Goal: Task Accomplishment & Management: Use online tool/utility

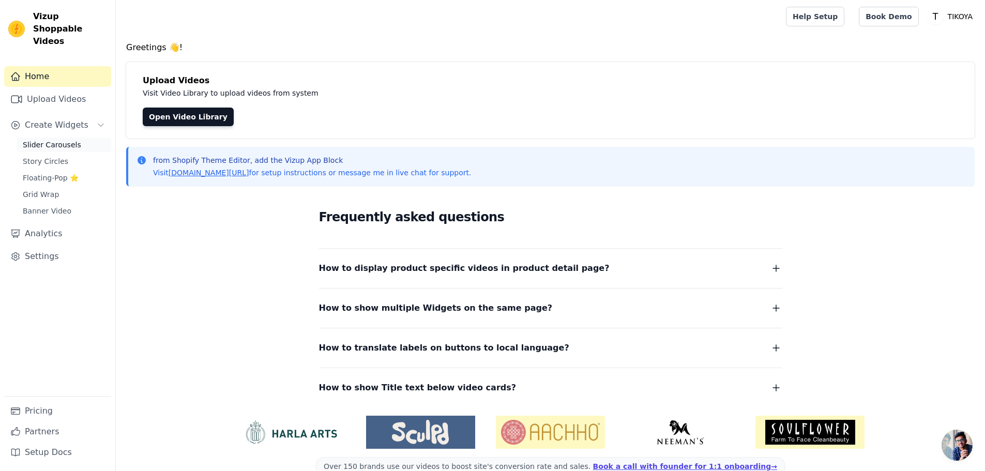
click at [53, 140] on span "Slider Carousels" at bounding box center [52, 145] width 58 height 10
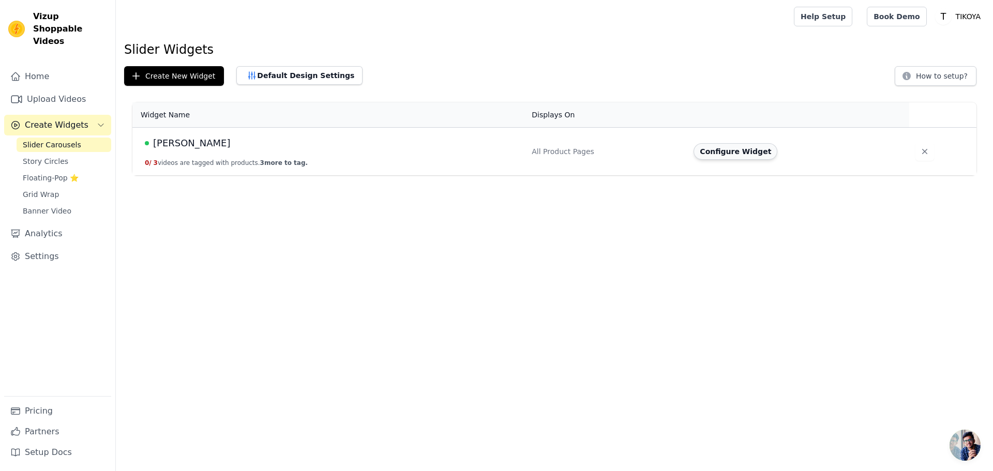
click at [708, 151] on button "Configure Widget" at bounding box center [736, 151] width 84 height 17
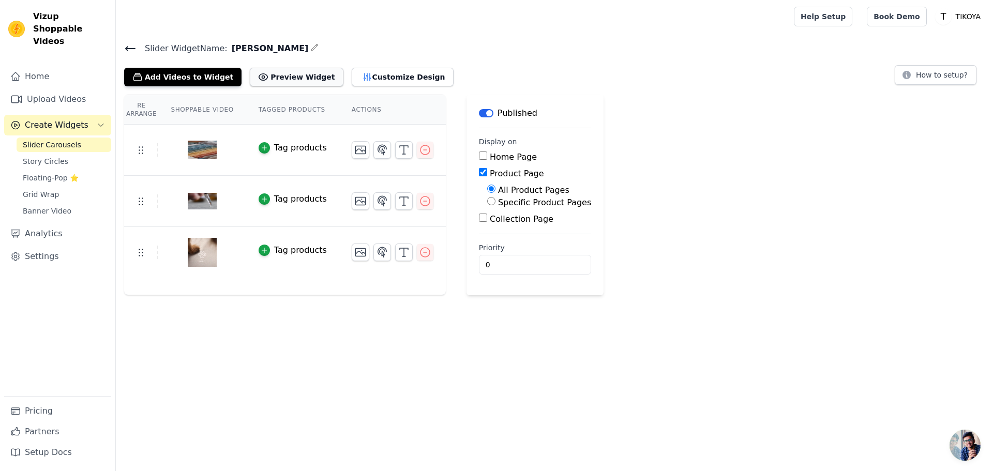
click at [275, 79] on button "Preview Widget" at bounding box center [296, 77] width 93 height 19
click at [354, 76] on button "Customize Design" at bounding box center [403, 77] width 102 height 19
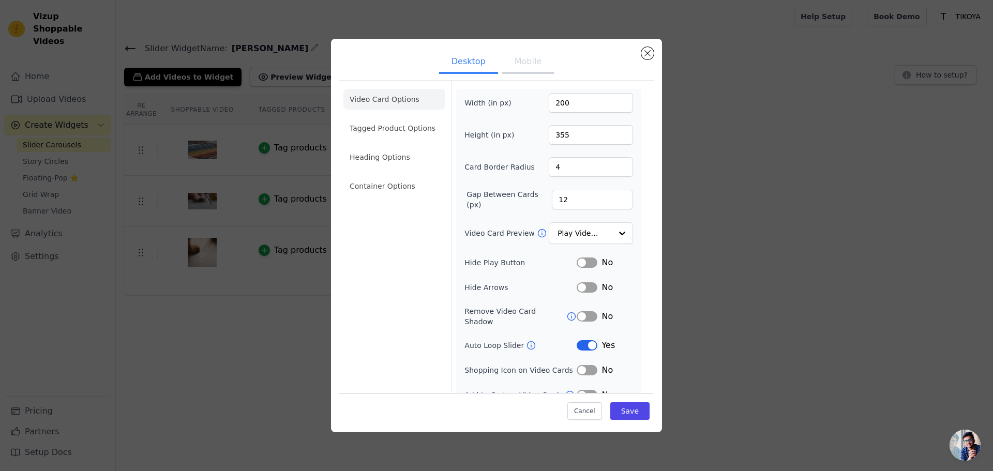
click at [578, 340] on button "Label" at bounding box center [587, 345] width 21 height 10
click at [627, 416] on button "Save" at bounding box center [629, 411] width 39 height 18
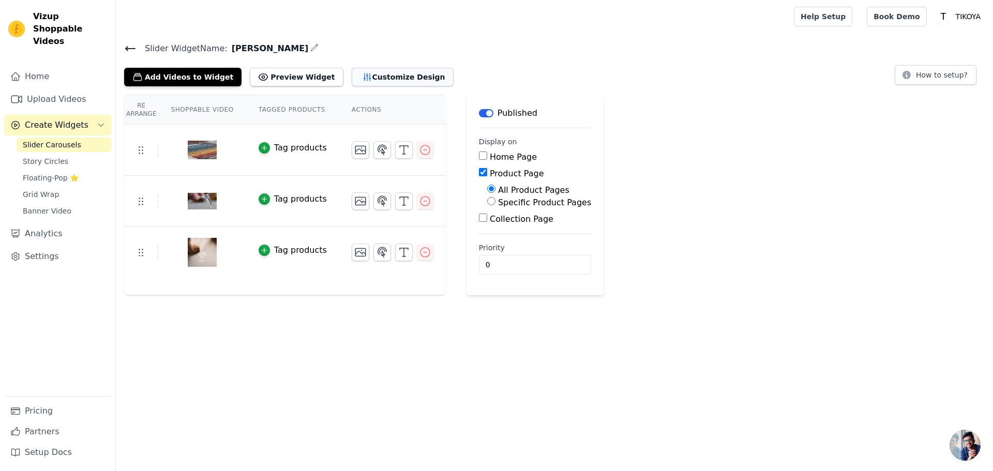
click at [357, 76] on button "Customize Design" at bounding box center [403, 77] width 102 height 19
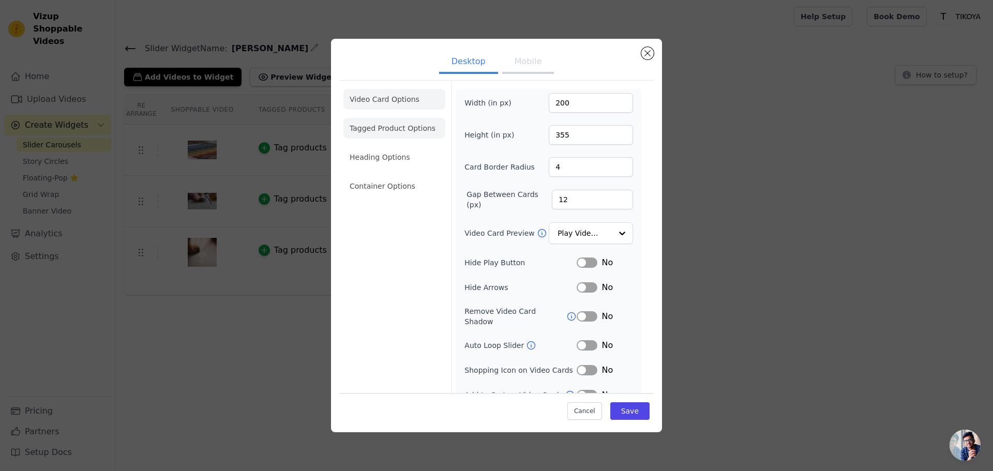
click at [408, 128] on li "Tagged Product Options" at bounding box center [394, 128] width 102 height 21
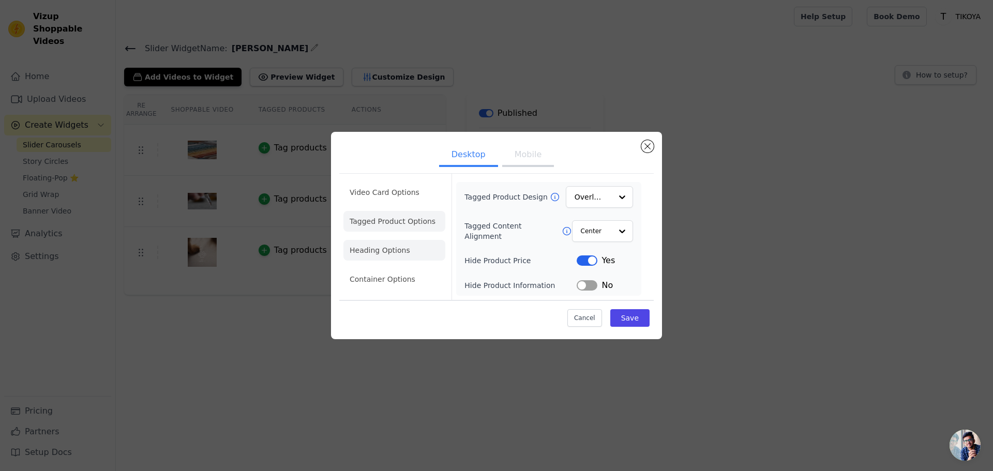
click at [402, 253] on li "Heading Options" at bounding box center [394, 250] width 102 height 21
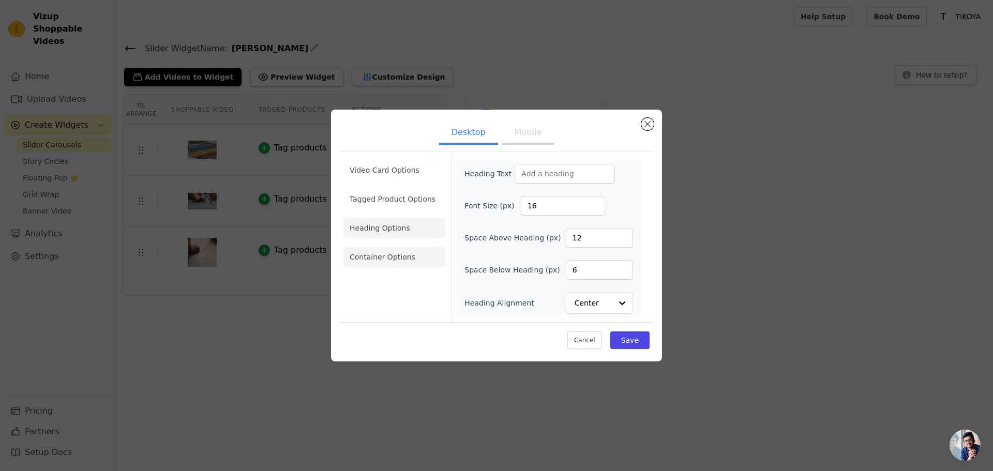
click at [400, 259] on li "Container Options" at bounding box center [394, 257] width 102 height 21
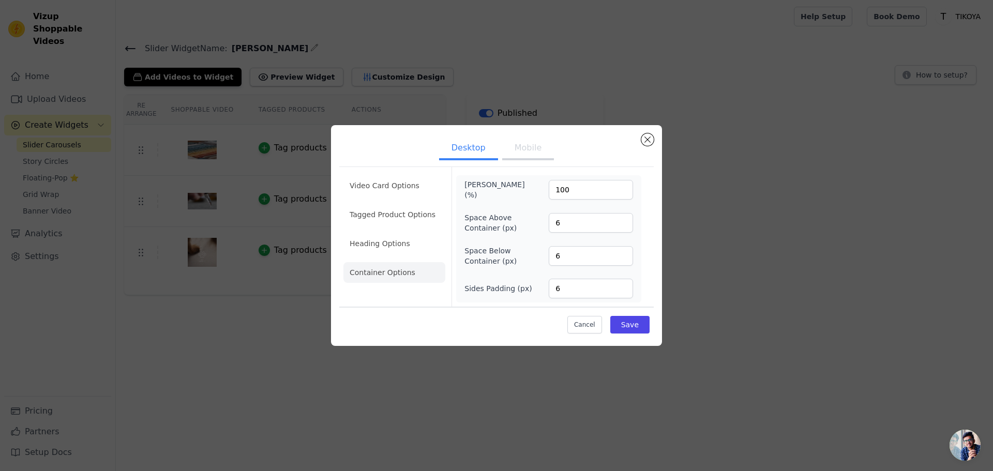
click at [519, 155] on button "Mobile" at bounding box center [528, 149] width 52 height 23
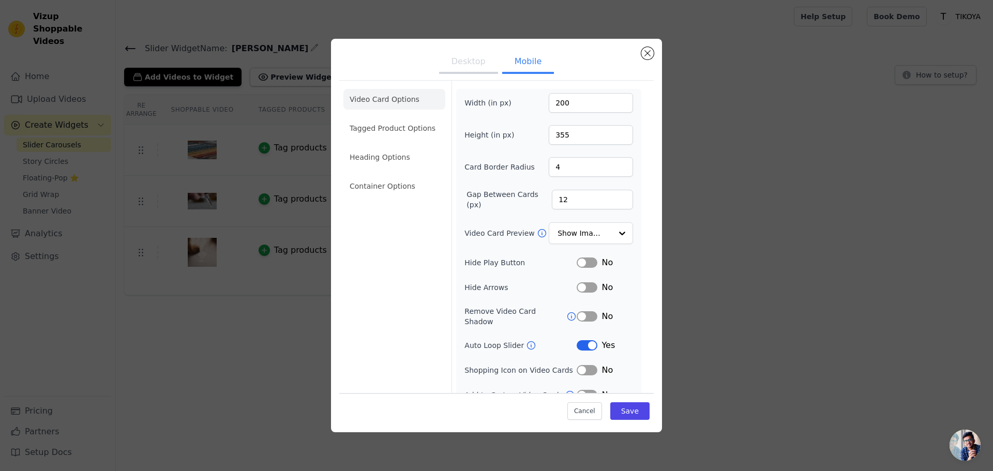
click at [463, 62] on button "Desktop" at bounding box center [468, 62] width 59 height 23
click at [579, 340] on button "Label" at bounding box center [587, 345] width 21 height 10
click at [623, 414] on button "Save" at bounding box center [629, 411] width 39 height 18
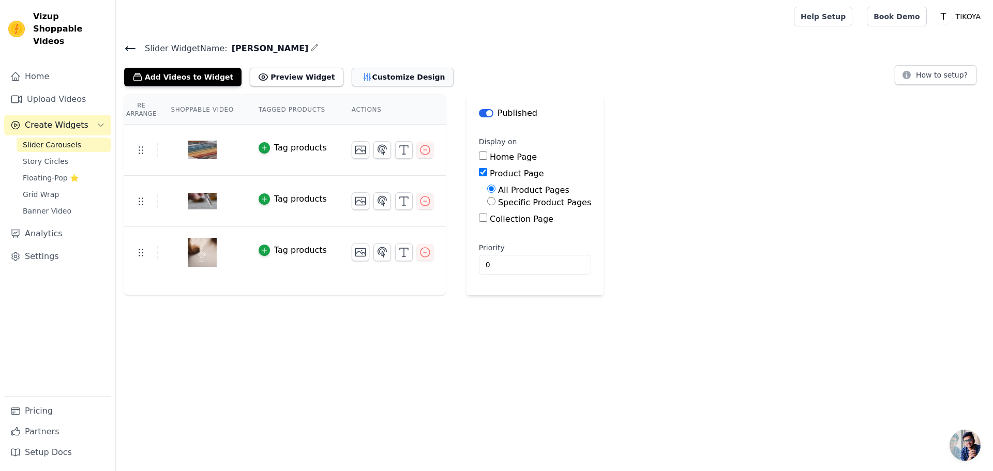
click at [366, 79] on button "Customize Design" at bounding box center [403, 77] width 102 height 19
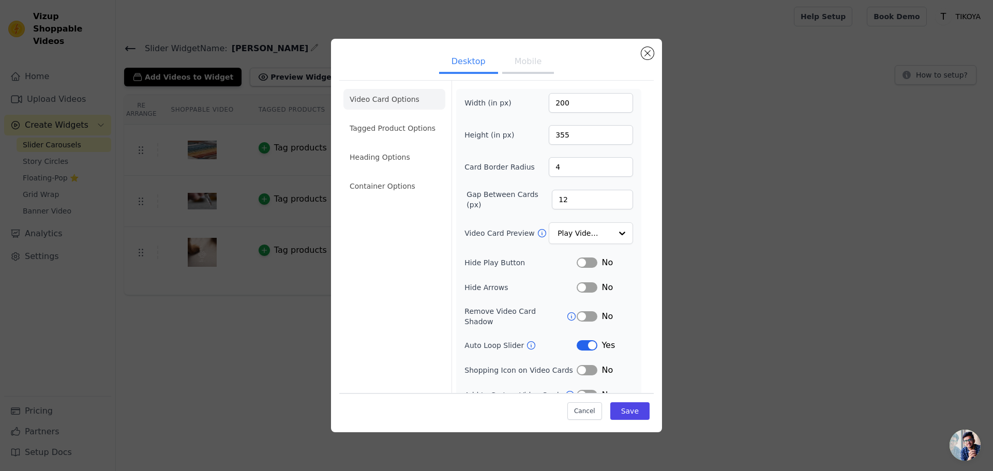
click at [584, 340] on button "Label" at bounding box center [587, 345] width 21 height 10
click at [628, 411] on button "Save" at bounding box center [629, 411] width 39 height 18
